Goal: Navigation & Orientation: Go to known website

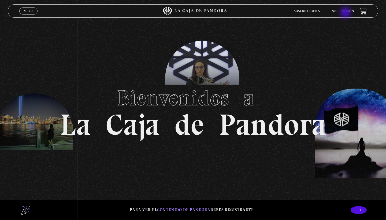
click at [346, 13] on li "Inicie sesión" at bounding box center [342, 11] width 24 height 8
click at [341, 11] on link "Inicie sesión" at bounding box center [342, 11] width 24 height 3
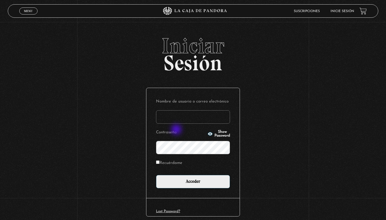
type input "[EMAIL_ADDRESS][DOMAIN_NAME]"
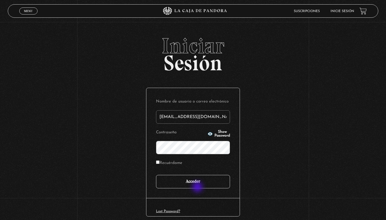
click at [198, 187] on input "Acceder" at bounding box center [193, 181] width 74 height 13
